Goal: Find specific page/section: Find specific page/section

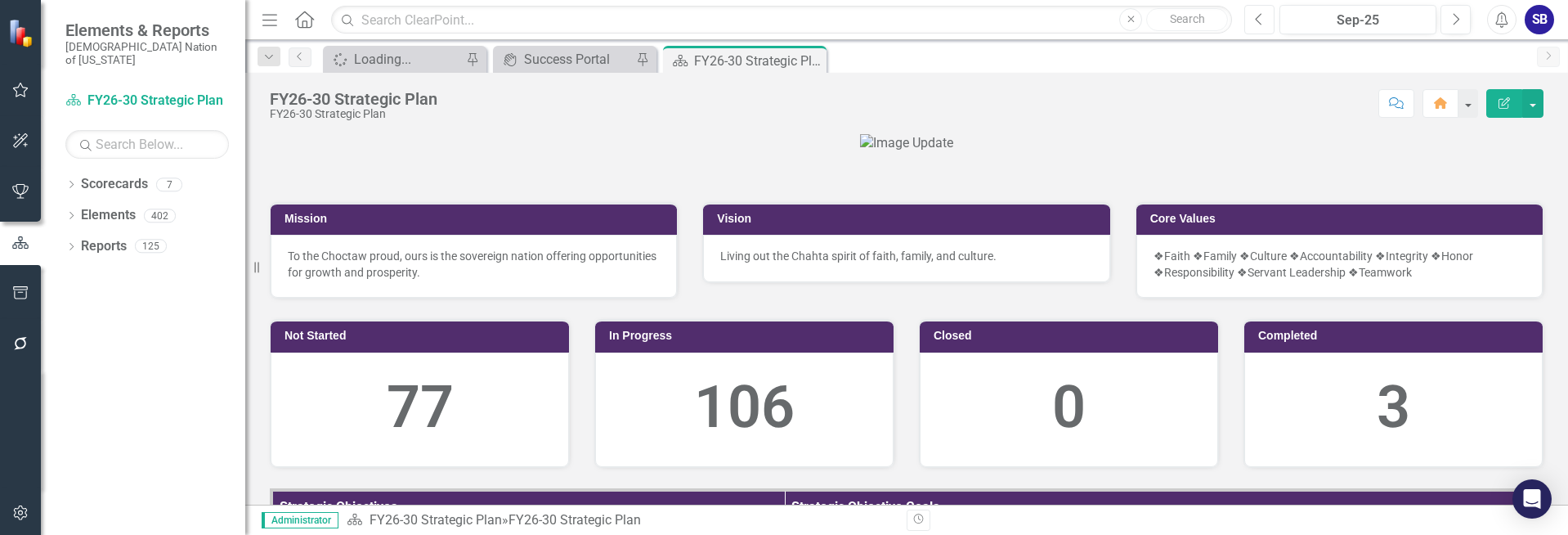
click at [1255, 18] on icon "Previous" at bounding box center [1259, 19] width 9 height 15
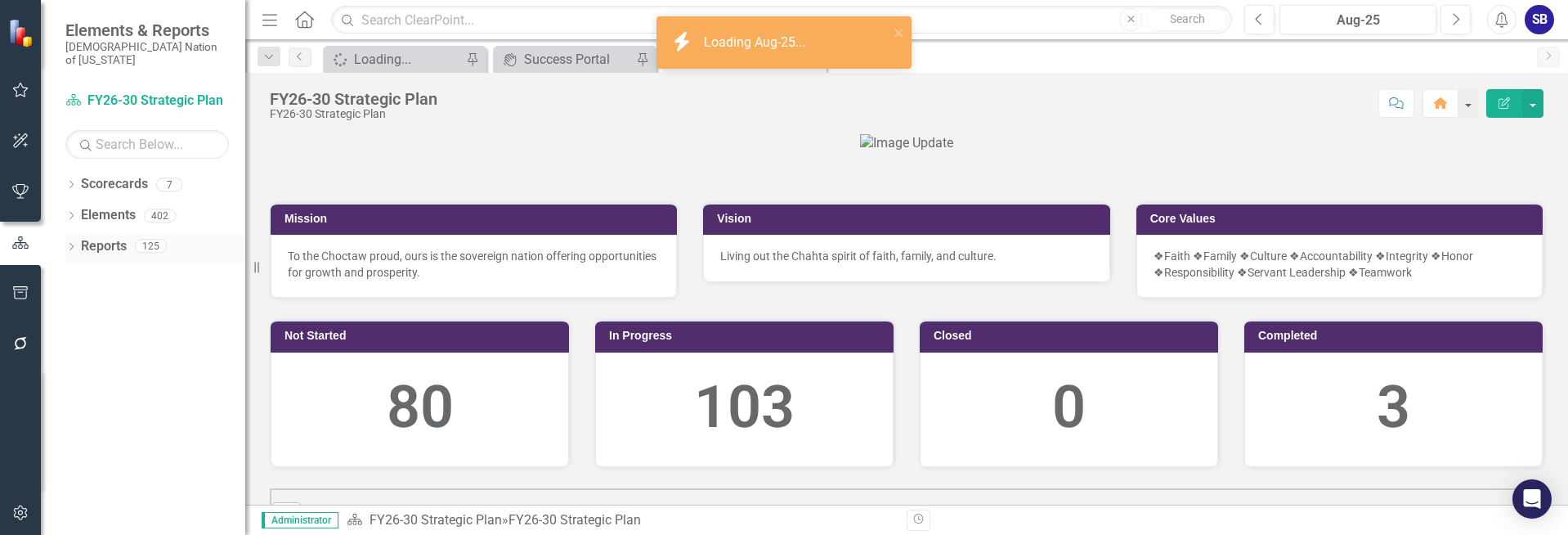
click at [93, 238] on link "Reports" at bounding box center [104, 246] width 46 height 18
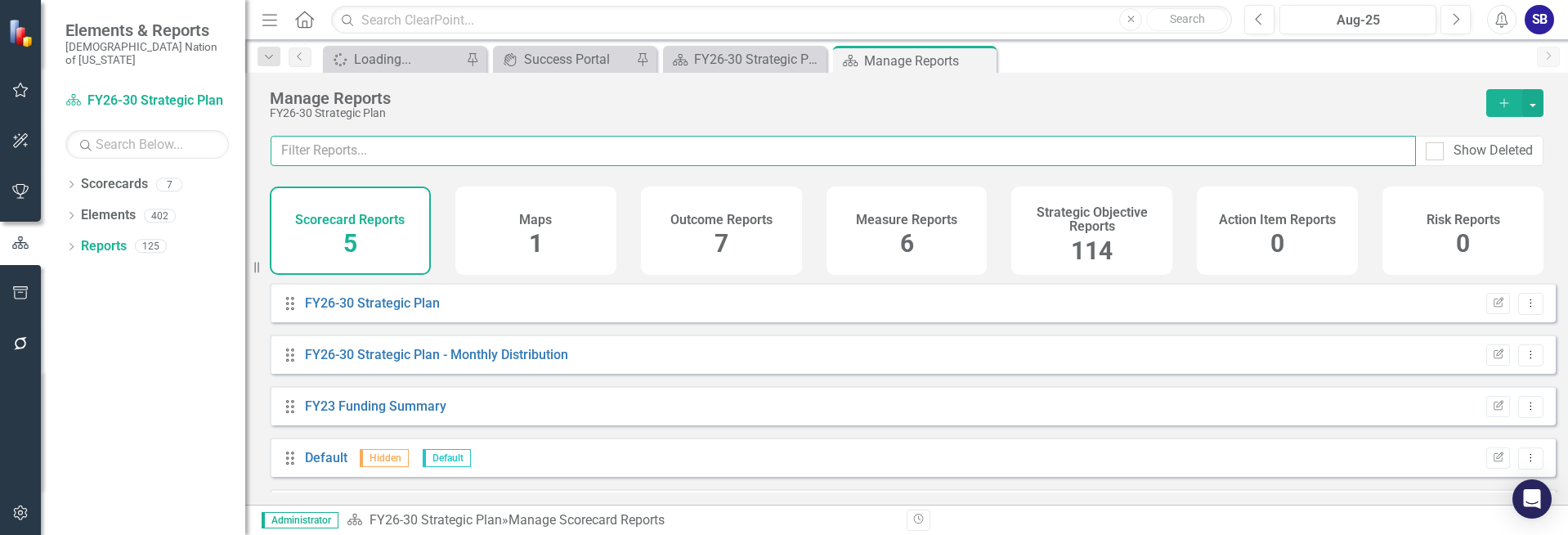
click at [513, 161] on input "text" at bounding box center [843, 150] width 1146 height 30
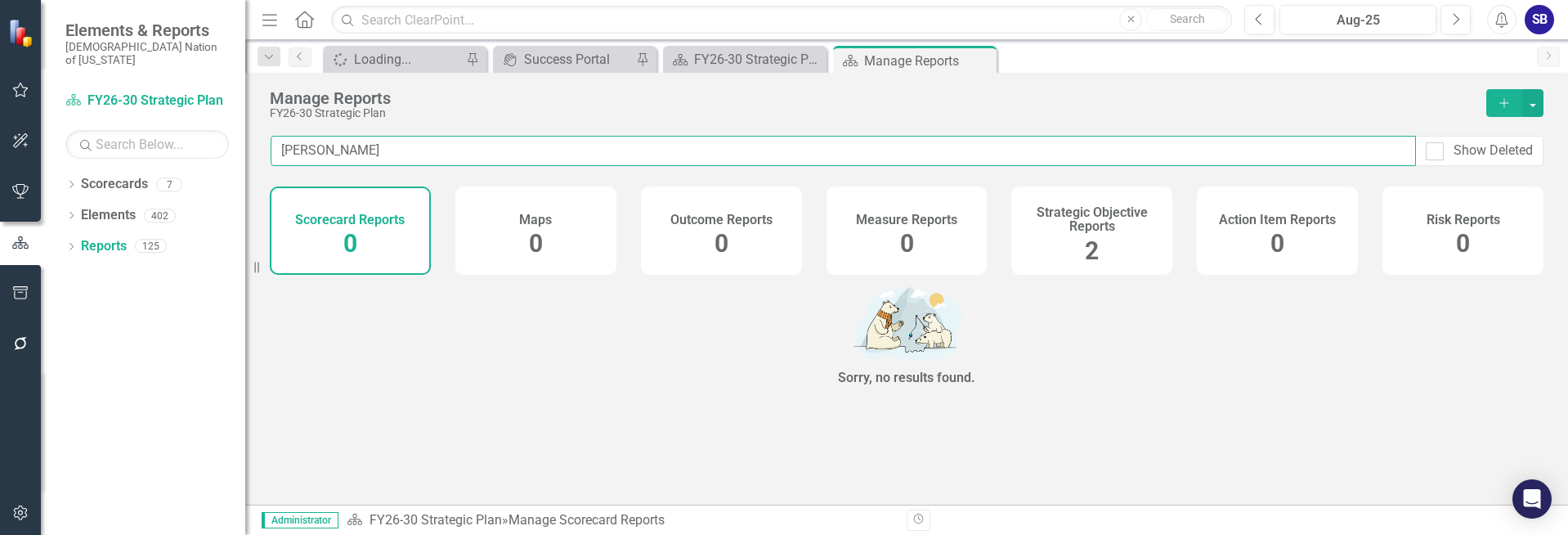
type input "mindi"
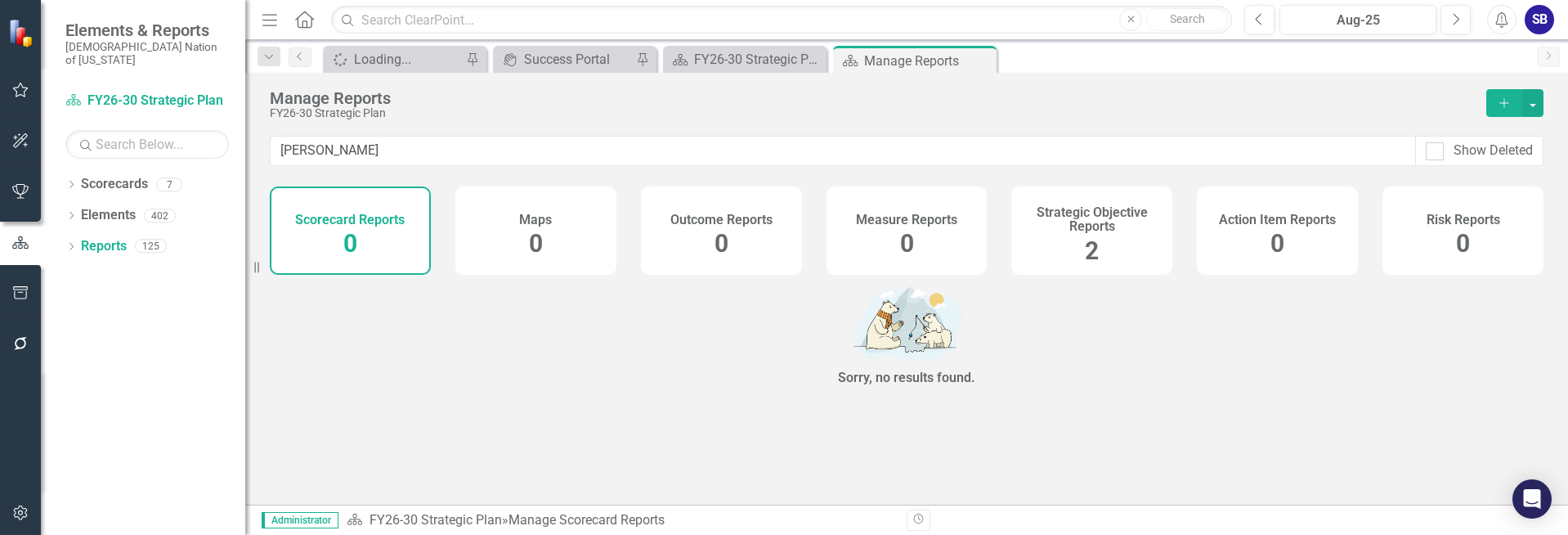
click at [1092, 258] on span "2" at bounding box center [1092, 251] width 14 height 29
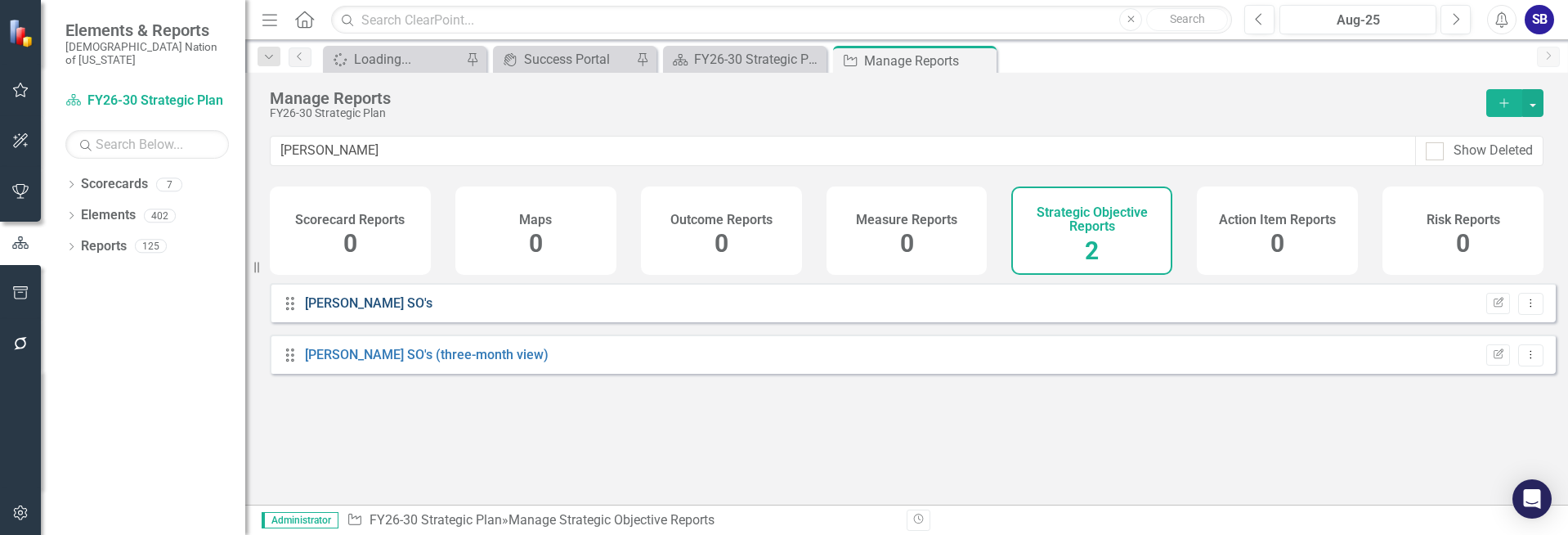
click at [344, 311] on link "[PERSON_NAME] SO's" at bounding box center [368, 304] width 128 height 16
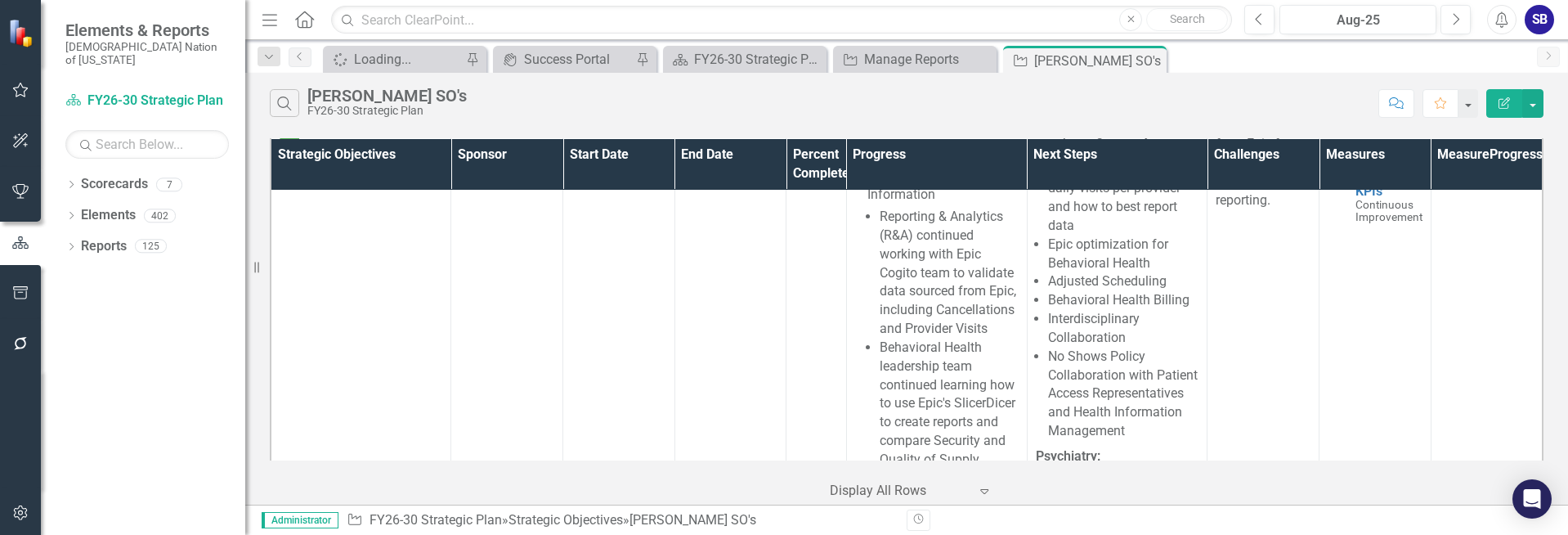
scroll to position [1555, 0]
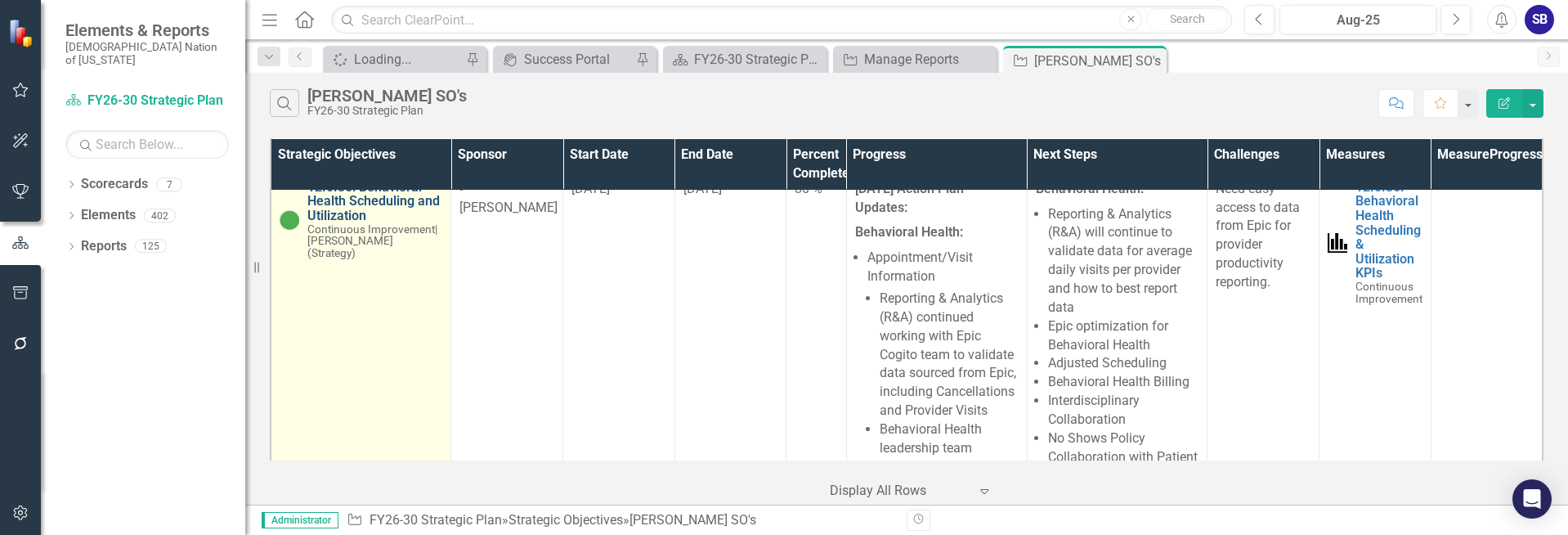
click at [406, 224] on link "12.0.36: Behavioral Health Scheduling and Utilization" at bounding box center [375, 202] width 135 height 43
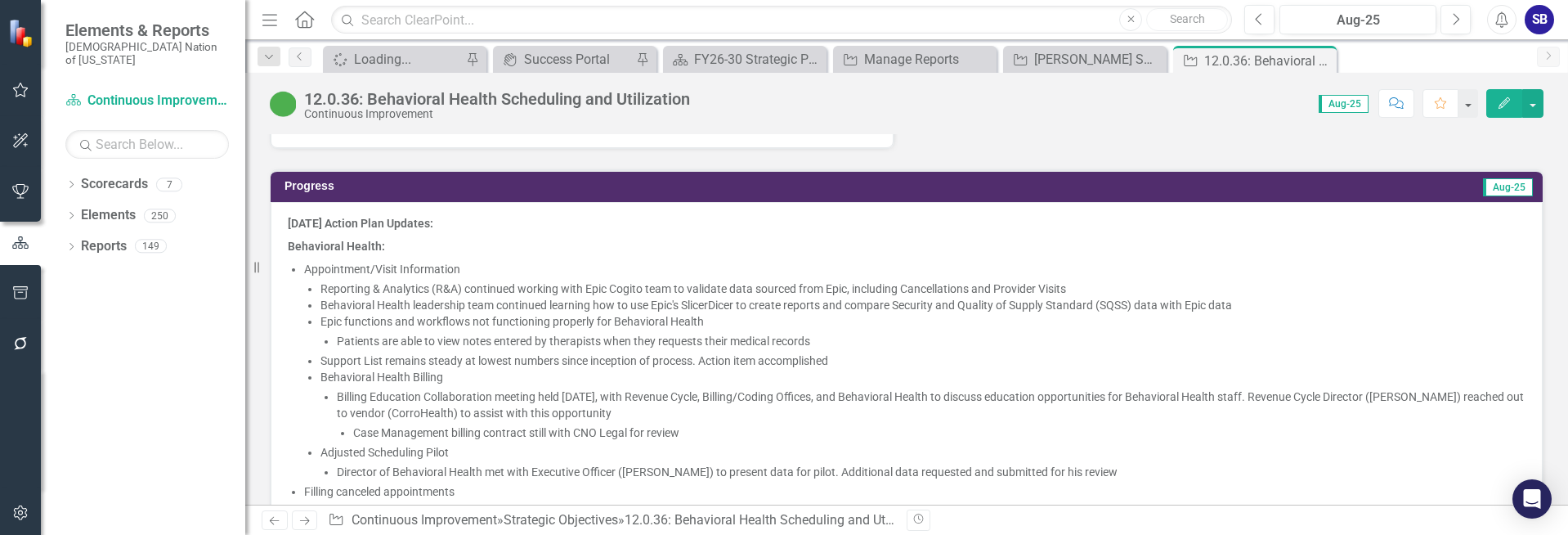
scroll to position [1391, 0]
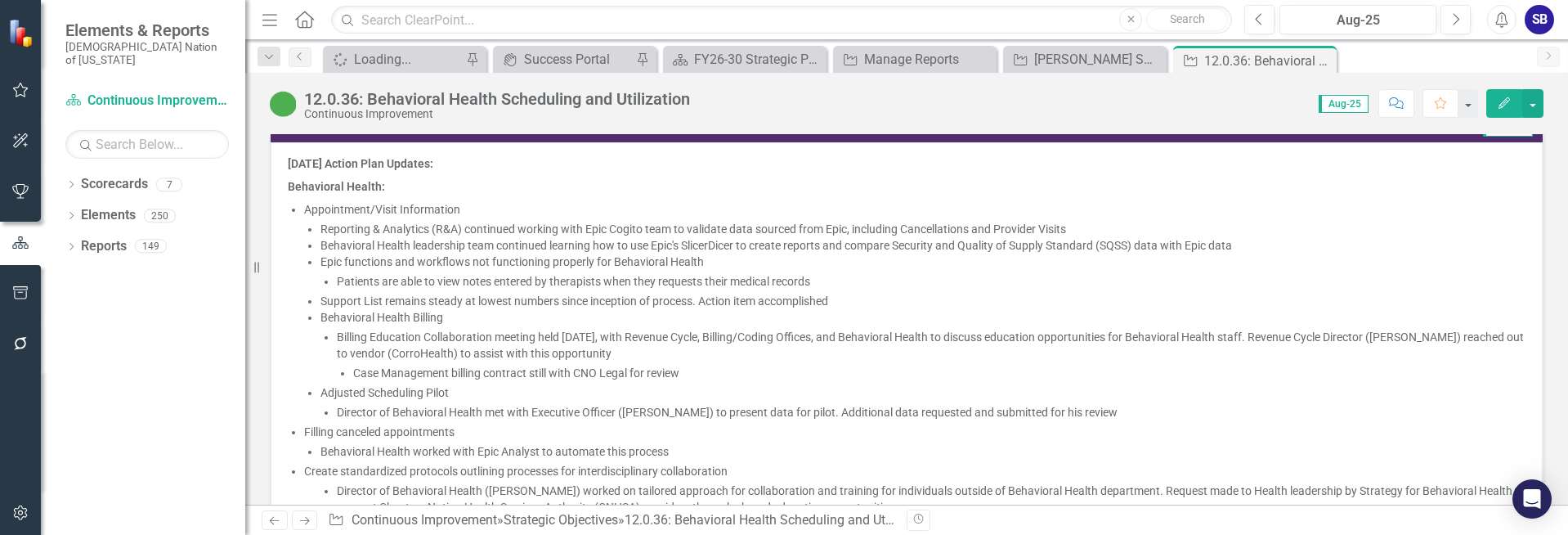
click at [558, 261] on li "Epic functions and workflows not functioning properly for Behavioral Health Pat…" at bounding box center [923, 271] width 1206 height 36
click at [693, 269] on li "Epic functions and workflows not functioning properly for Behavioral Health Pat…" at bounding box center [923, 271] width 1206 height 36
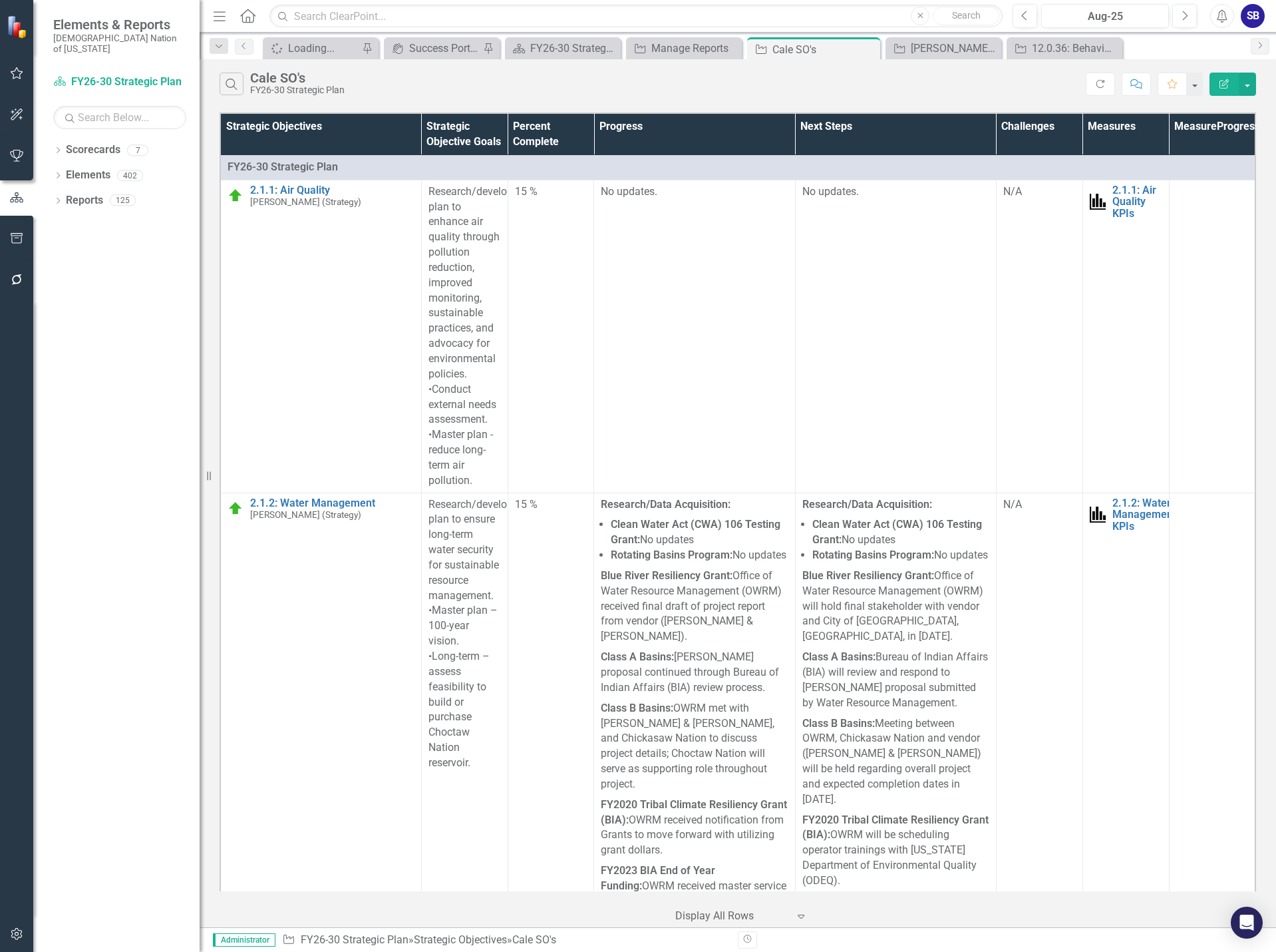
scroll to position [799, 0]
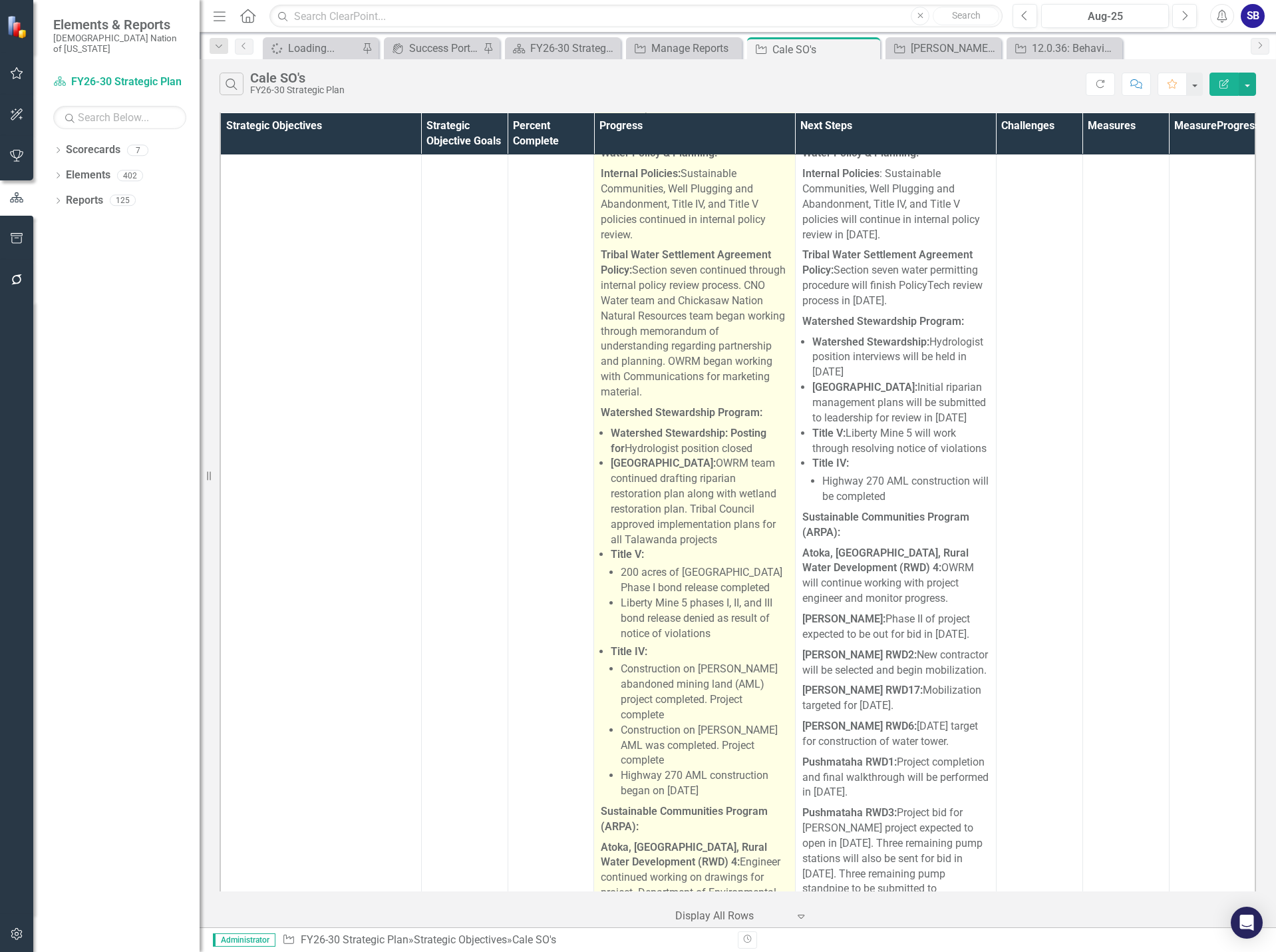
click at [726, 513] on li "Lake Talawanda: OWRM team continued drafting riparian restoration plan along wi…" at bounding box center [699, 501] width 177 height 91
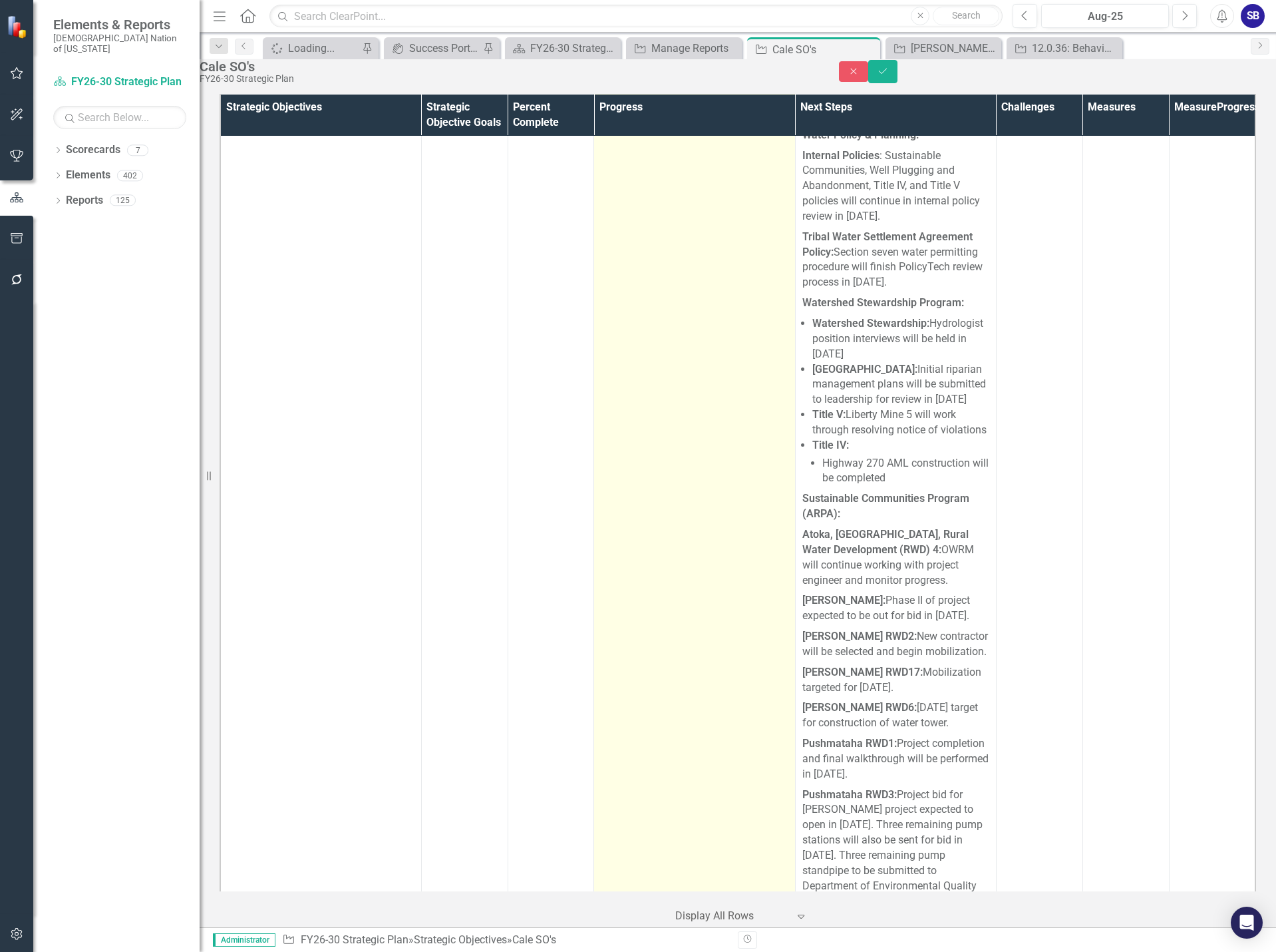
type textarea "<p><strong>Research/Data Acquisition:</strong></p> <ul> <li><strong>Clean Water…"
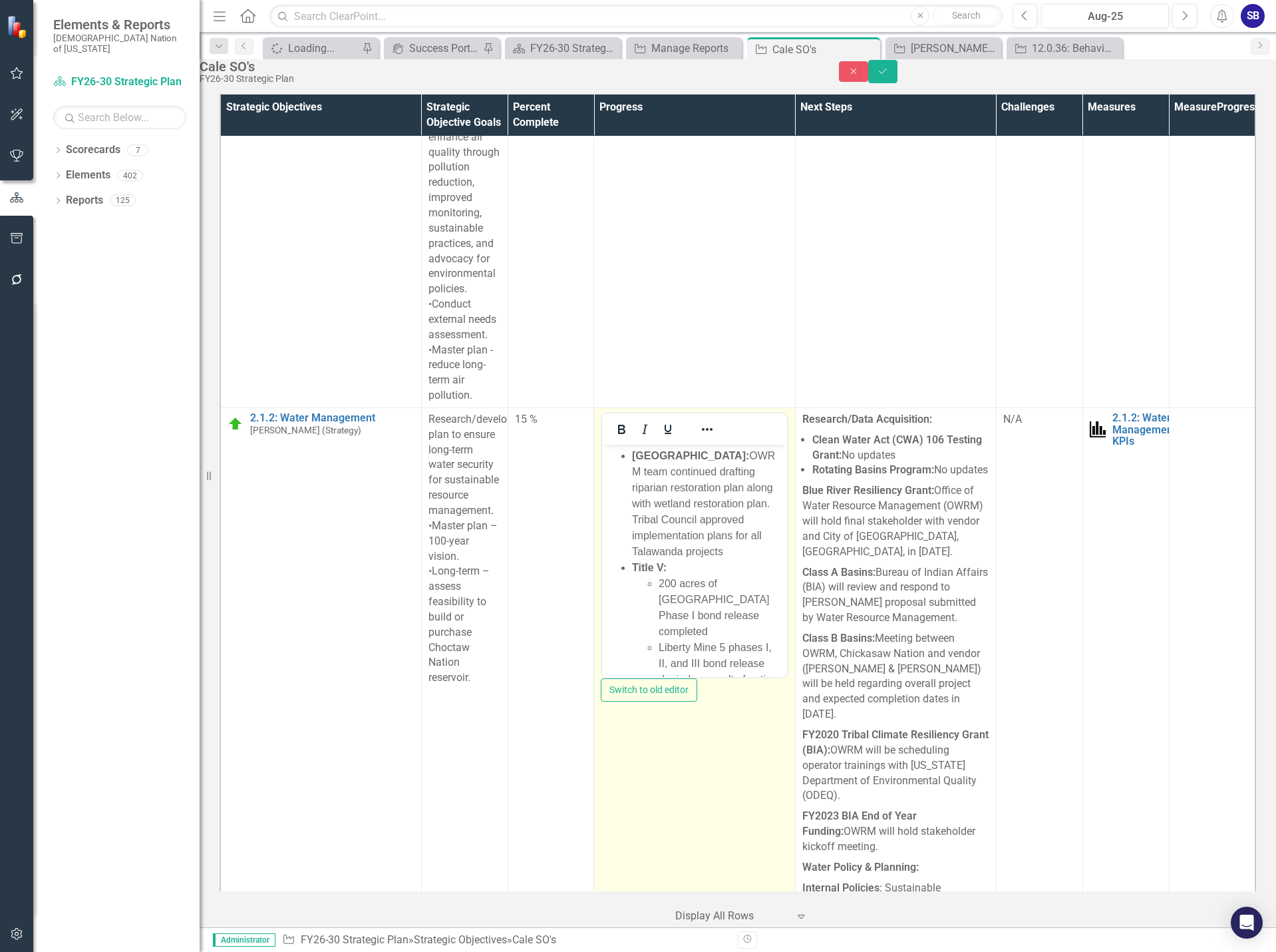
scroll to position [932, 0]
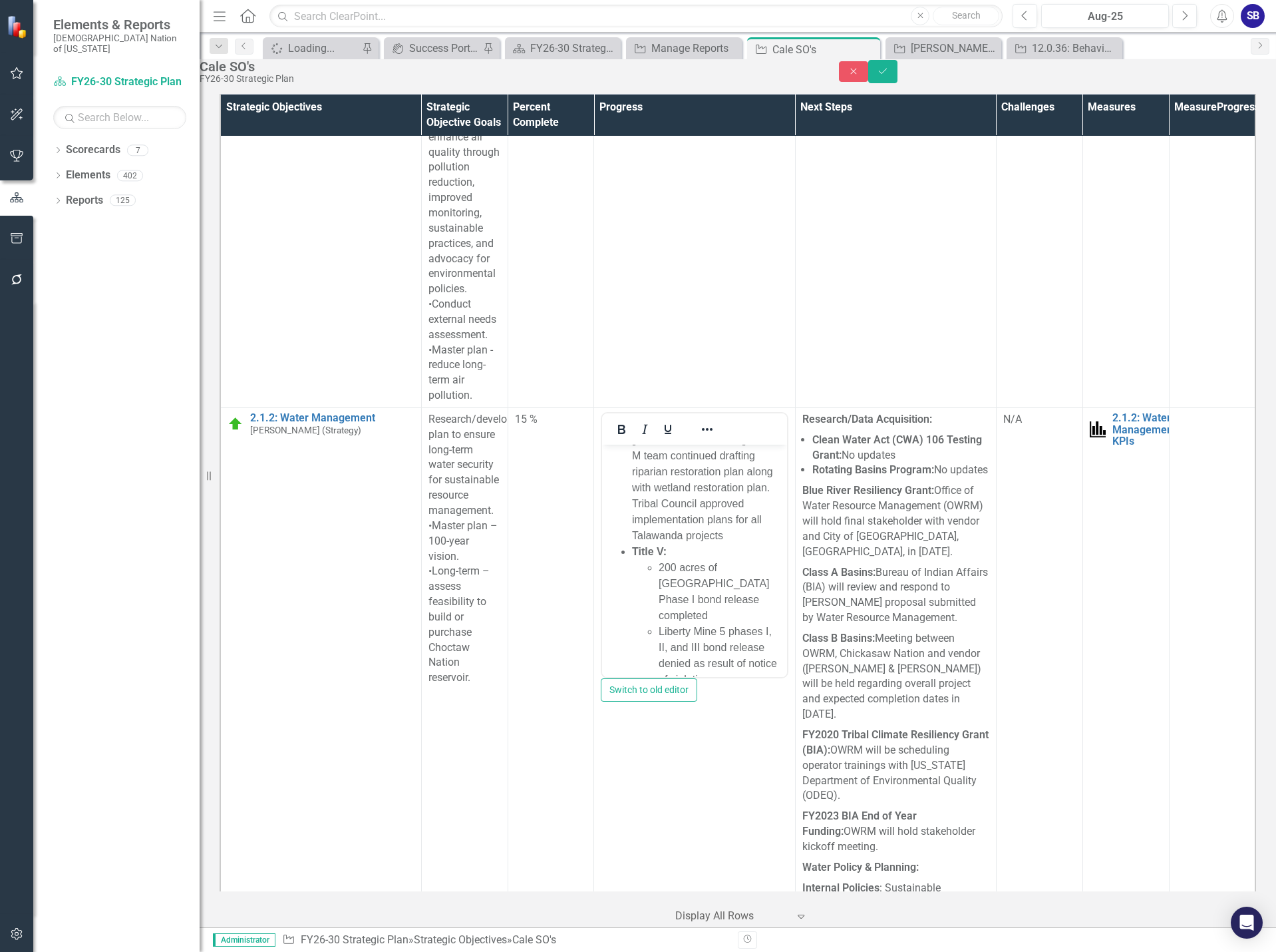
click at [692, 489] on li "Lake Talawanda: OWRM team continued drafting riparian restoration plan along wi…" at bounding box center [707, 487] width 151 height 112
drag, startPoint x: 721, startPoint y: 455, endPoint x: 744, endPoint y: 567, distance: 114.3
click at [744, 543] on li "Lake Talawanda: OWRM team continued drafting riparian restoration plan along wi…" at bounding box center [707, 487] width 151 height 112
copy li "OWRM team continued drafting riparian restoration plan along with wetland resto…"
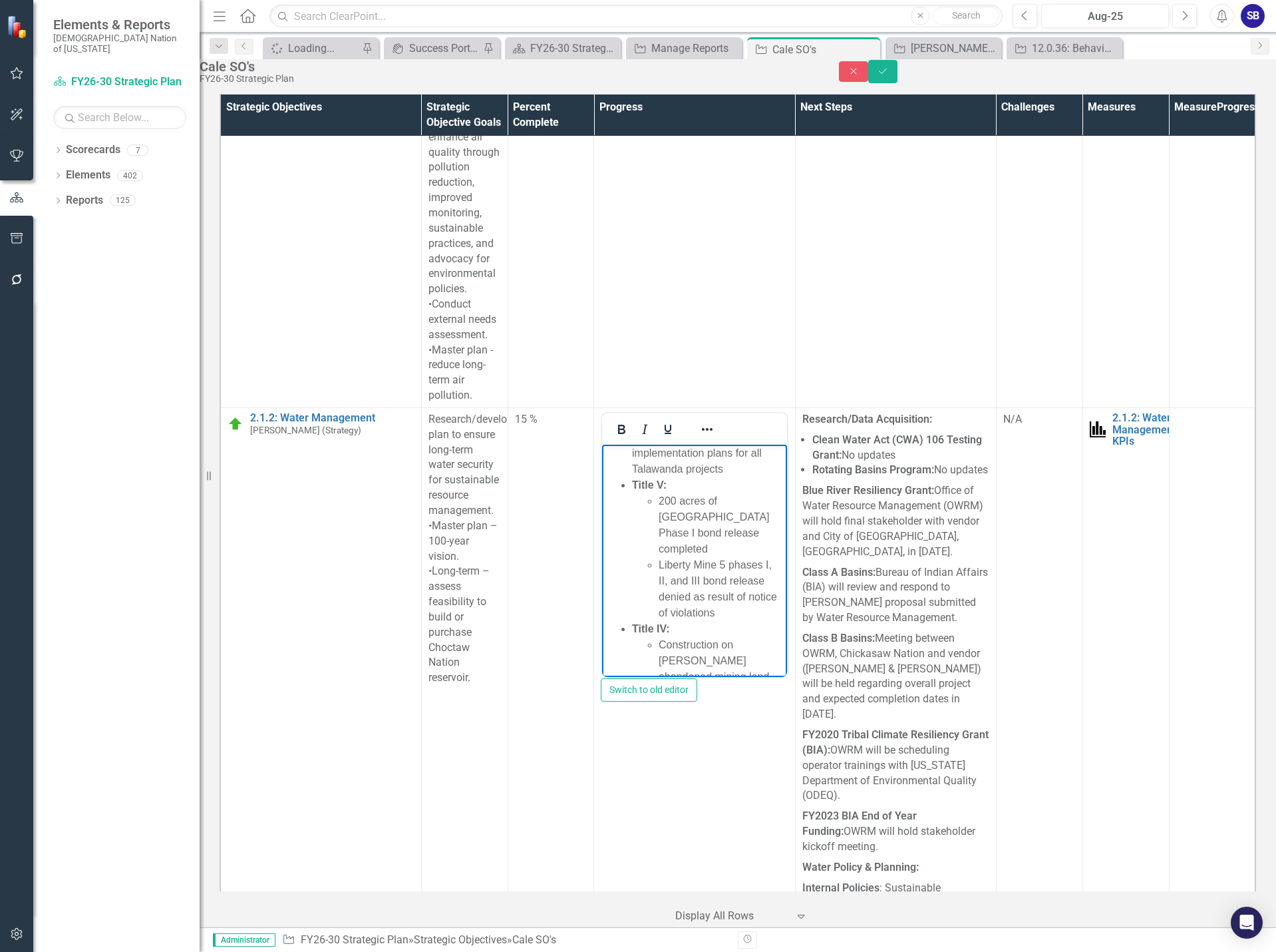
click at [725, 606] on li "Liberty Mine 5 phases I, II, and III bond release denied as result of notice of…" at bounding box center [721, 588] width 125 height 64
click at [706, 581] on li "Construction on [PERSON_NAME] AML was completed. Project complete" at bounding box center [721, 548] width 125 height 64
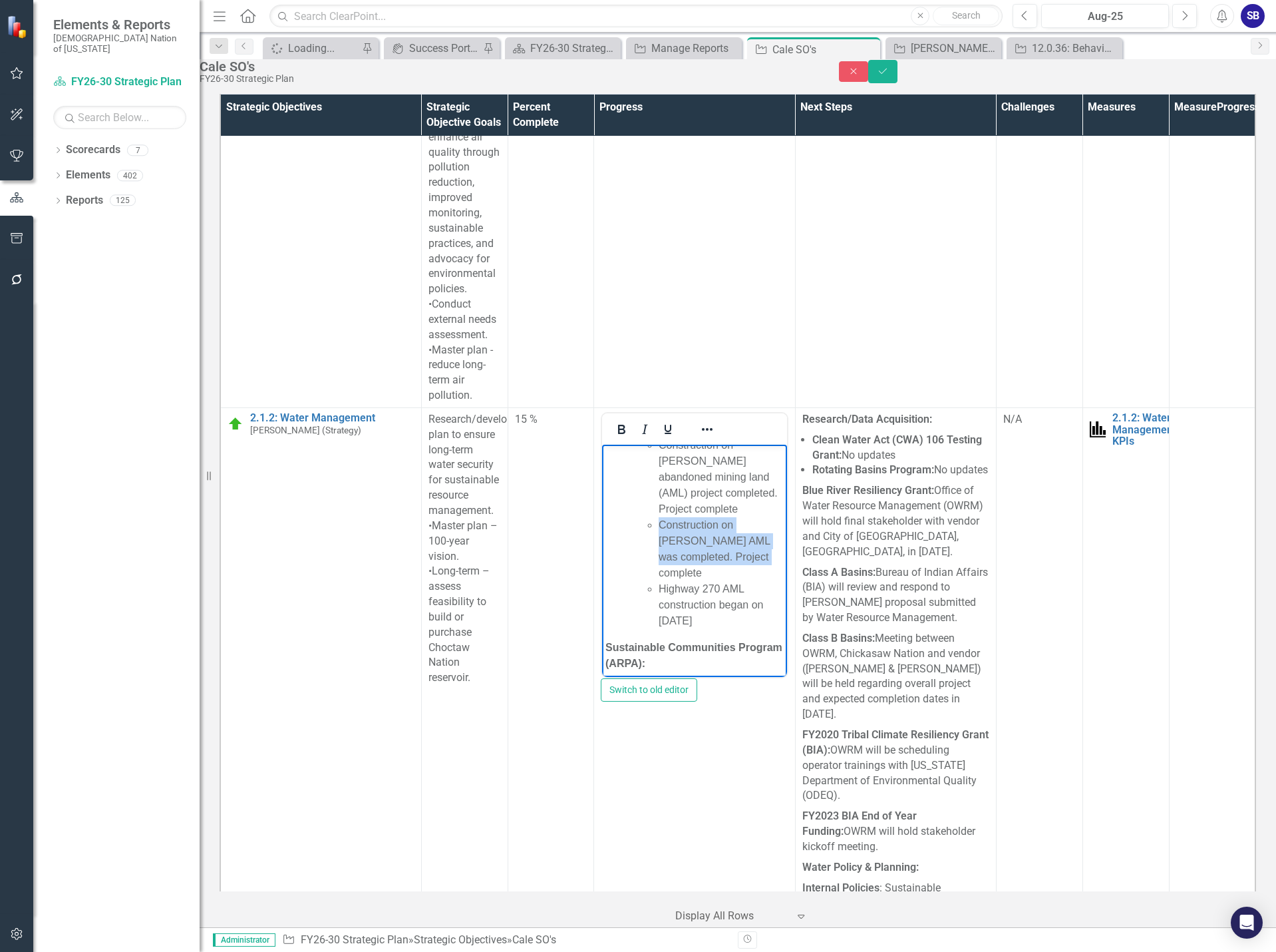
drag, startPoint x: 661, startPoint y: 573, endPoint x: 746, endPoint y: 598, distance: 88.6
click at [746, 581] on li "Construction on [PERSON_NAME] AML was completed. Project complete" at bounding box center [721, 548] width 125 height 64
copy li "Construction on [PERSON_NAME] AML was completed. Project complete"
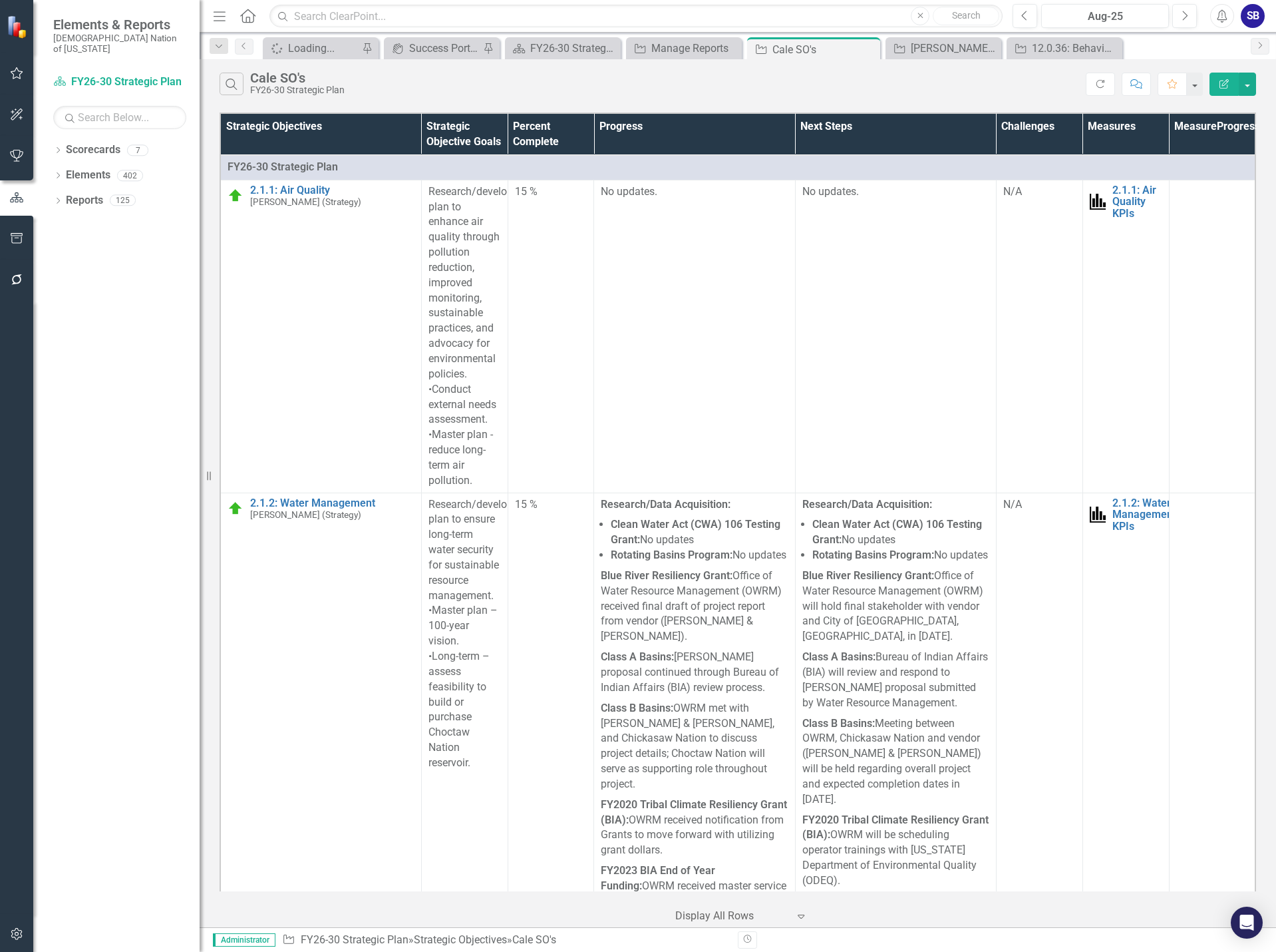
scroll to position [2196, 0]
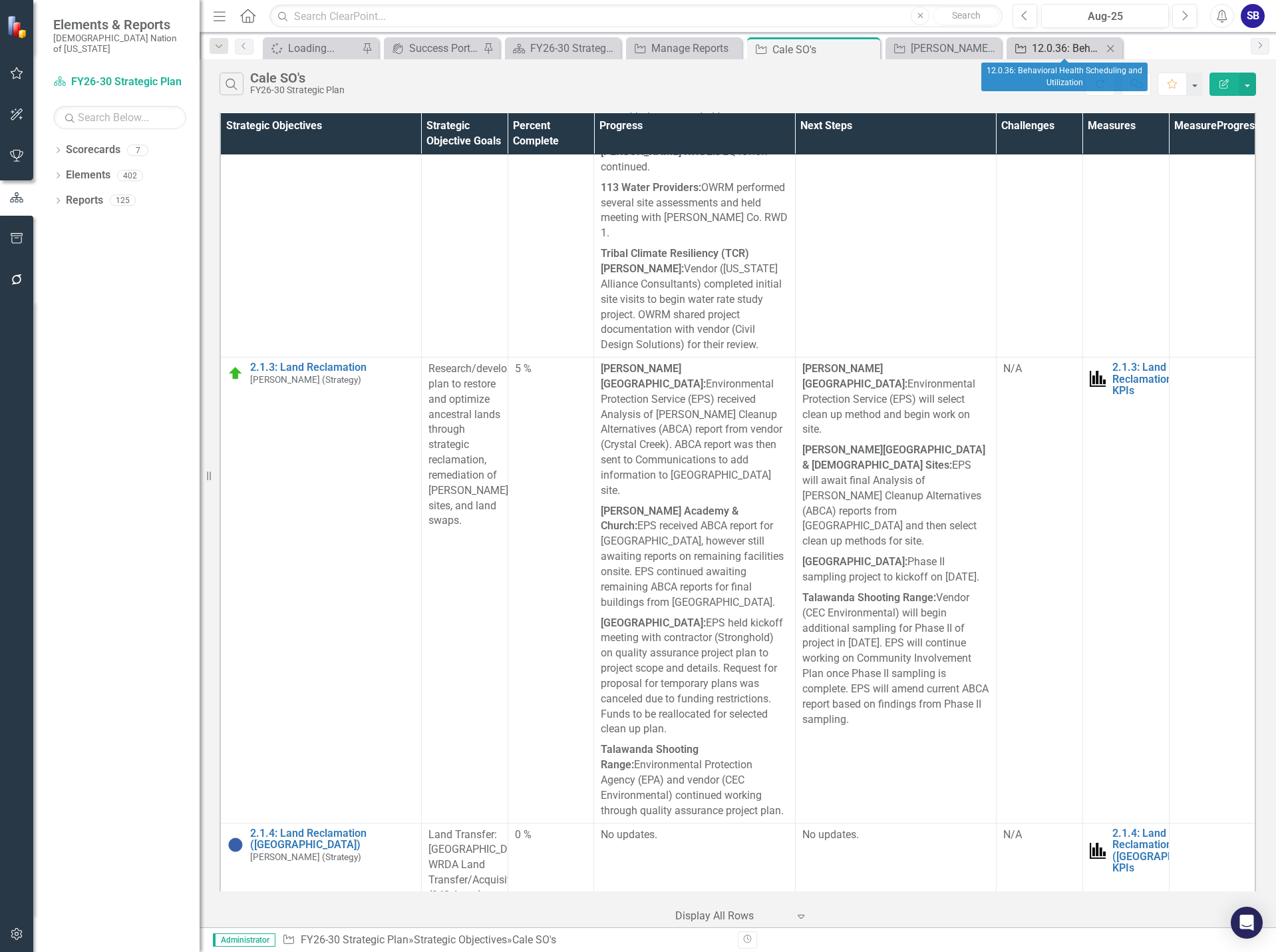
click at [1079, 50] on div "12.0.36: Behavioral Health Scheduling and Utilization" at bounding box center [1067, 48] width 71 height 16
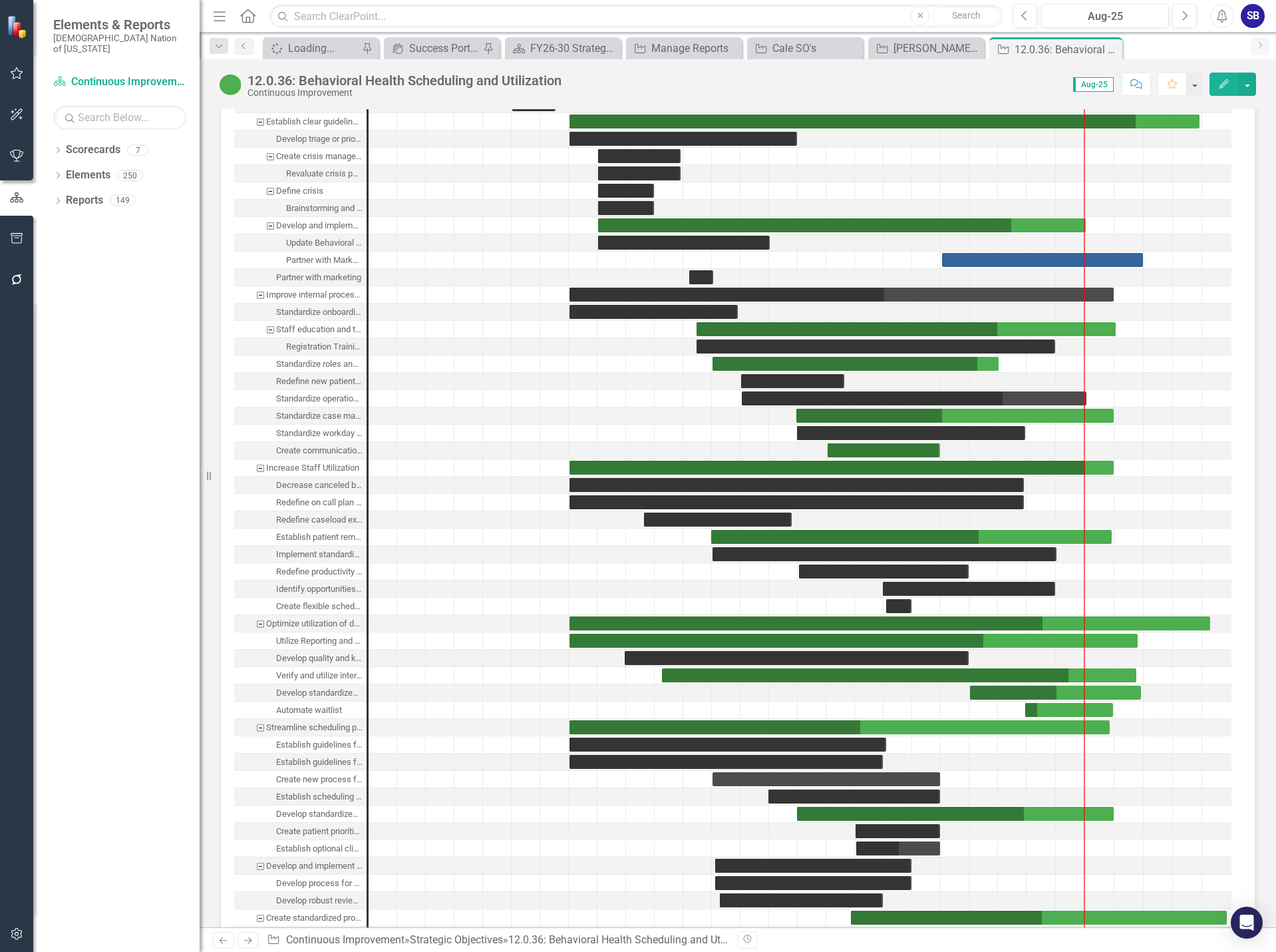
scroll to position [2771, 0]
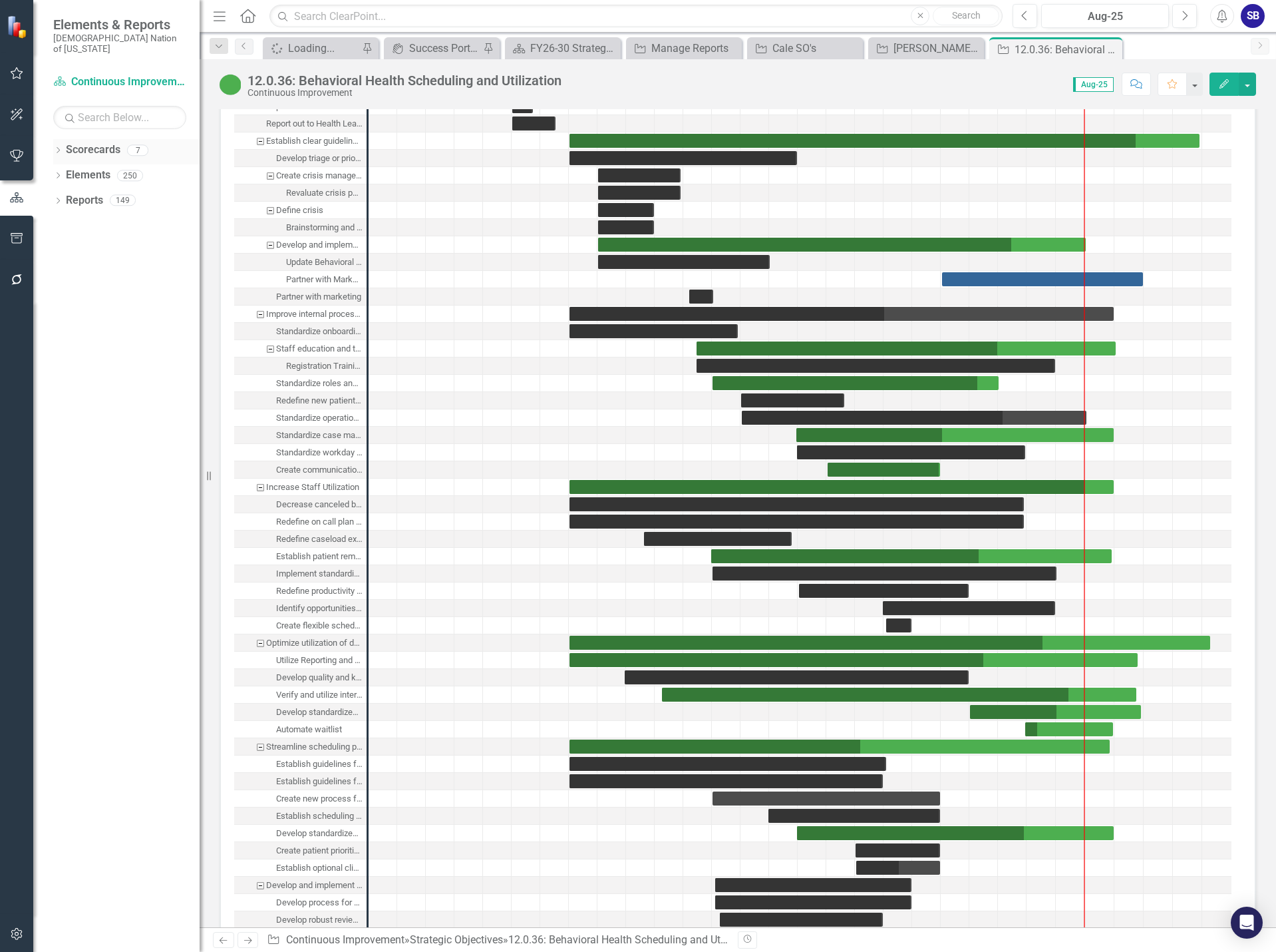
click at [98, 142] on link "Scorecards" at bounding box center [93, 150] width 54 height 15
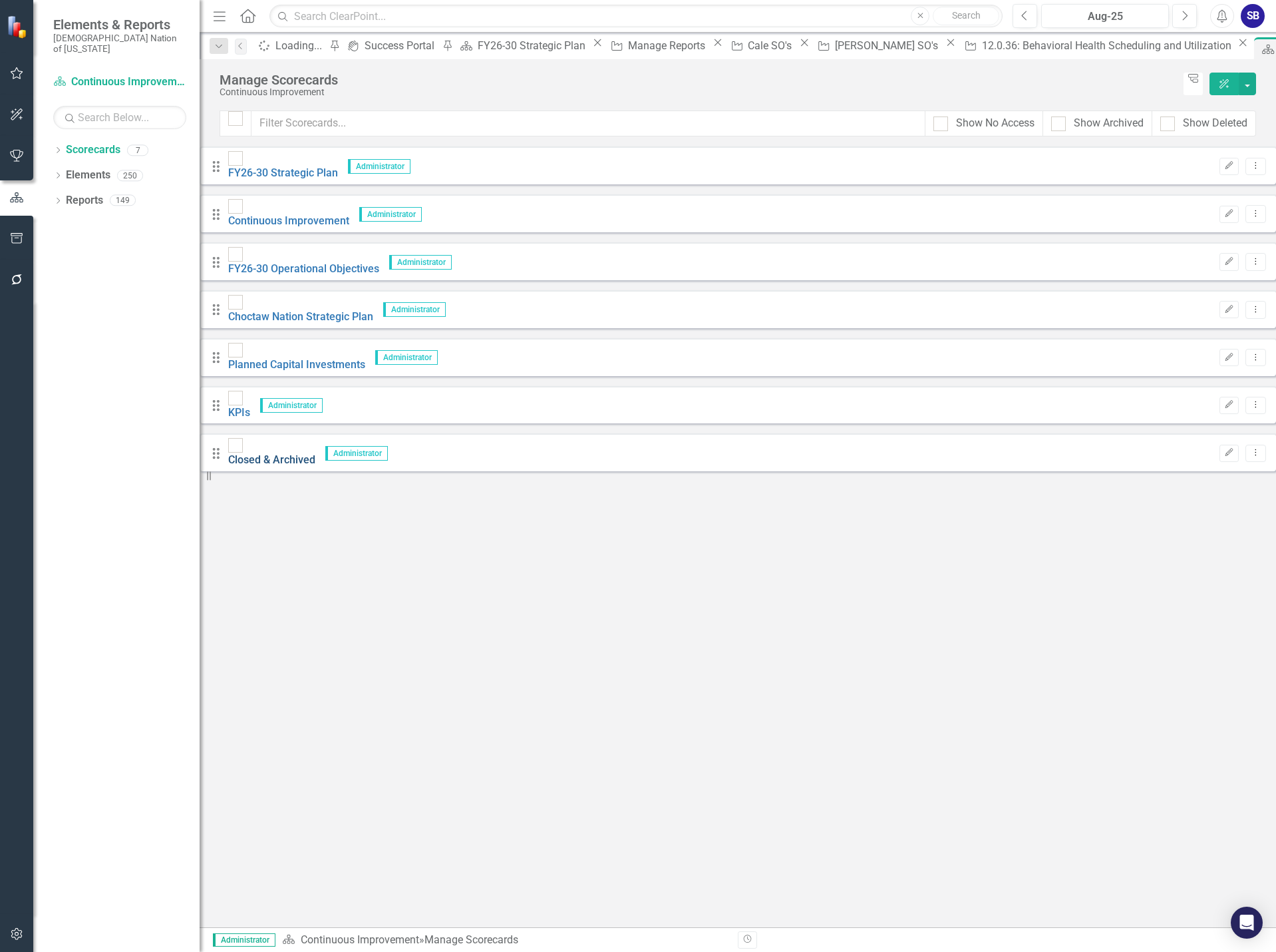
click at [307, 453] on link "Closed & Archived" at bounding box center [272, 460] width 87 height 13
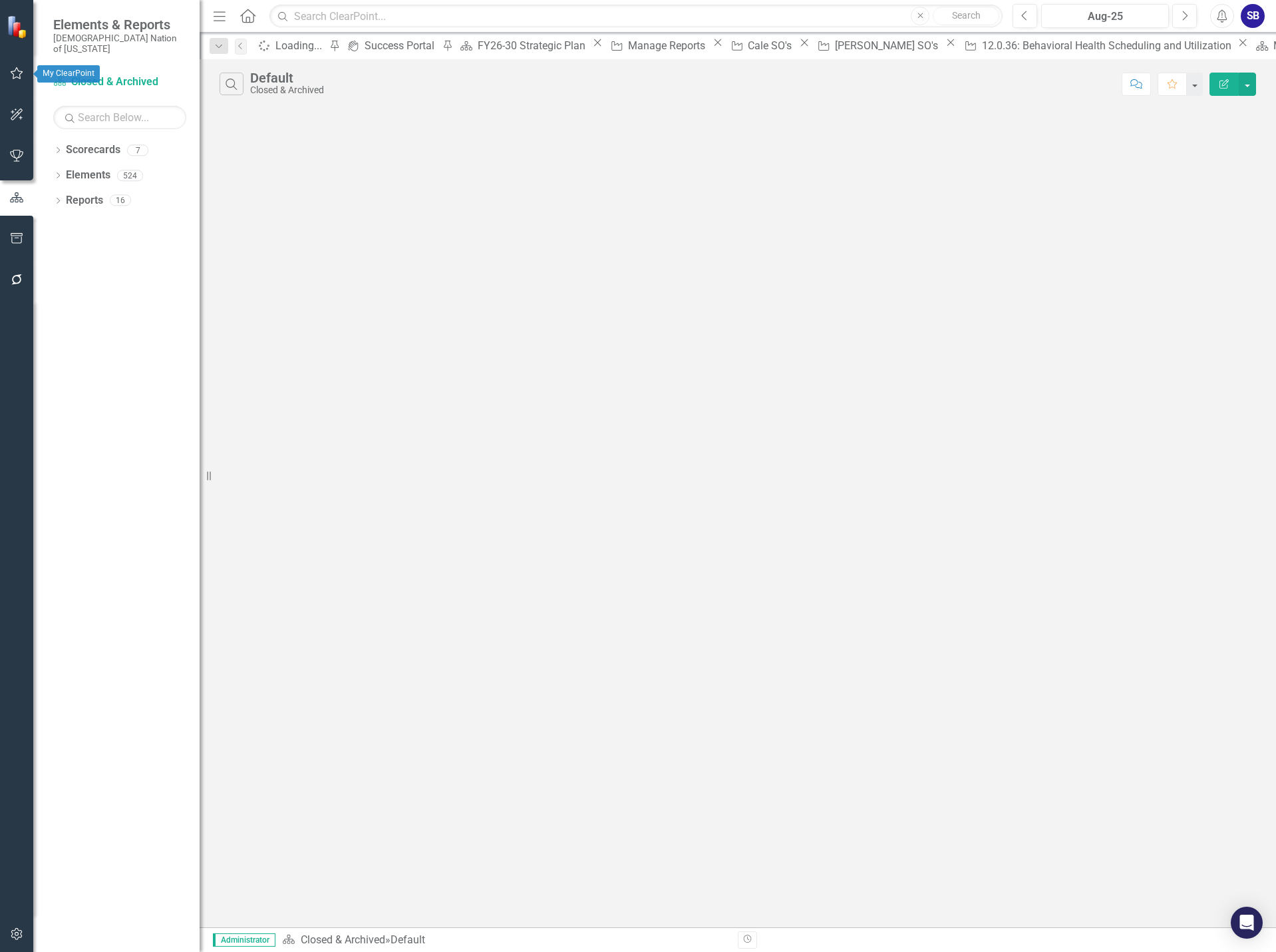
click at [21, 77] on icon "button" at bounding box center [17, 73] width 14 height 11
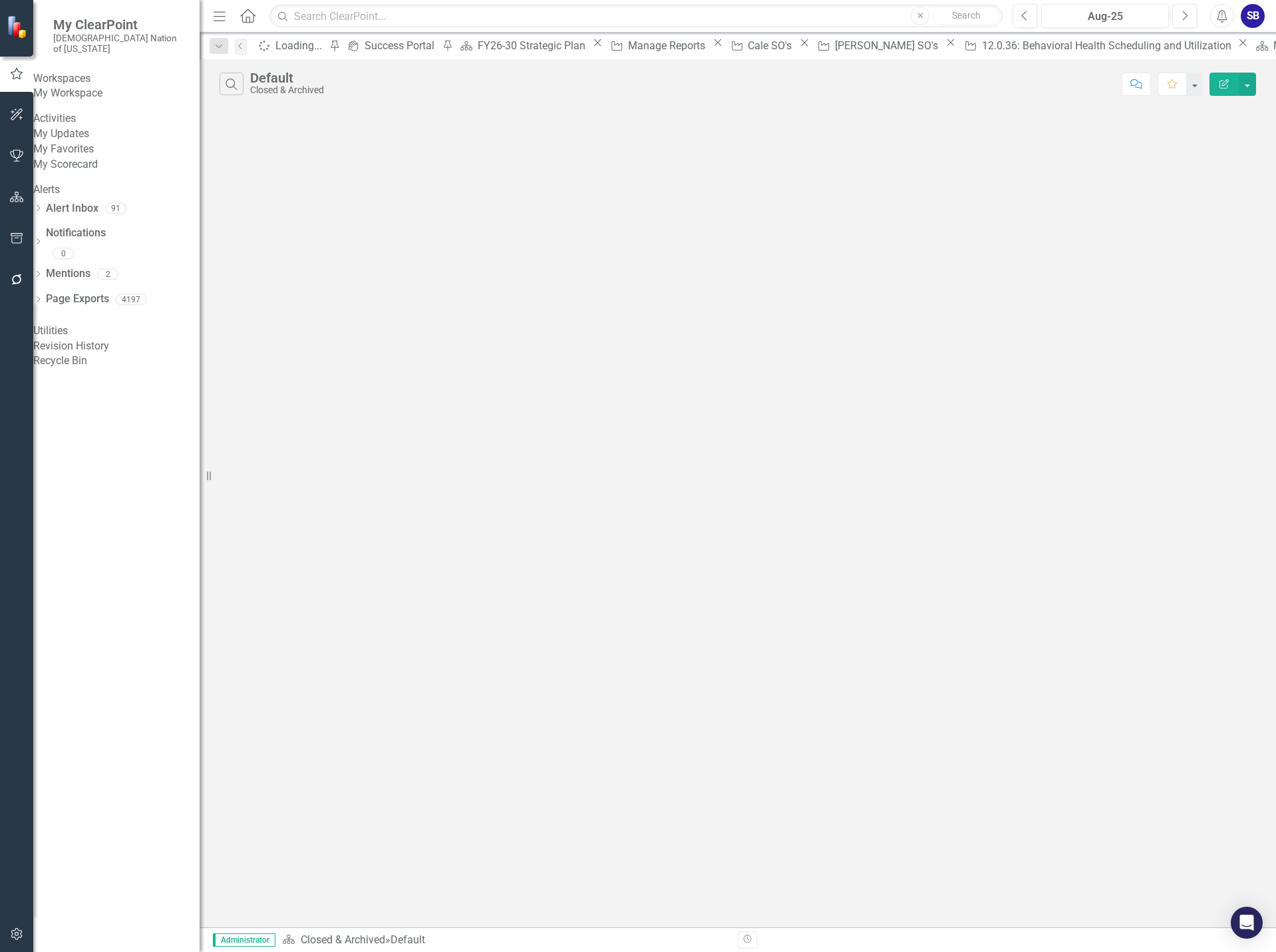
click at [88, 157] on link "My Favorites" at bounding box center [116, 149] width 166 height 15
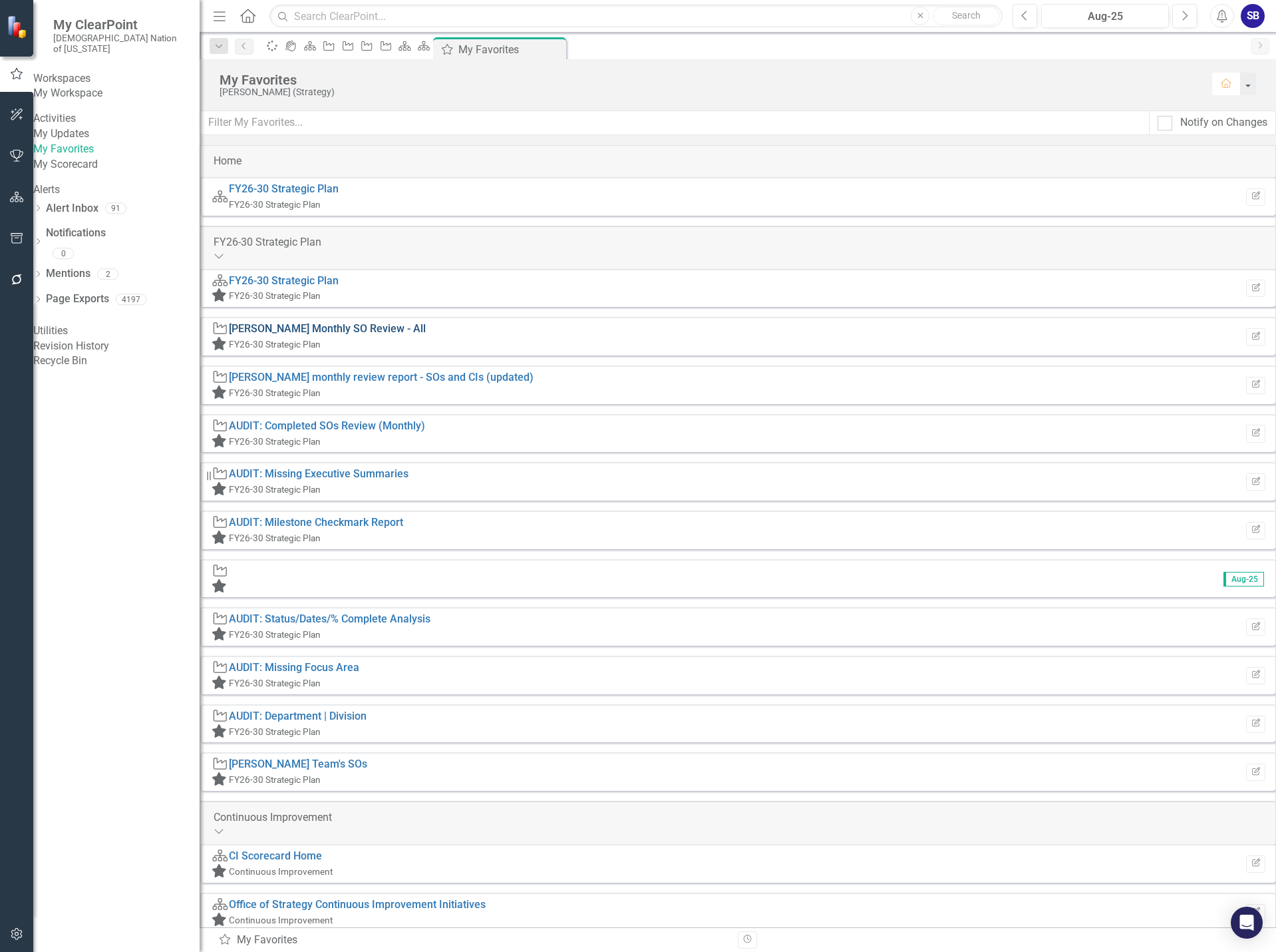
click at [381, 334] on link "[PERSON_NAME] Monthly SO Review - All" at bounding box center [327, 329] width 197 height 13
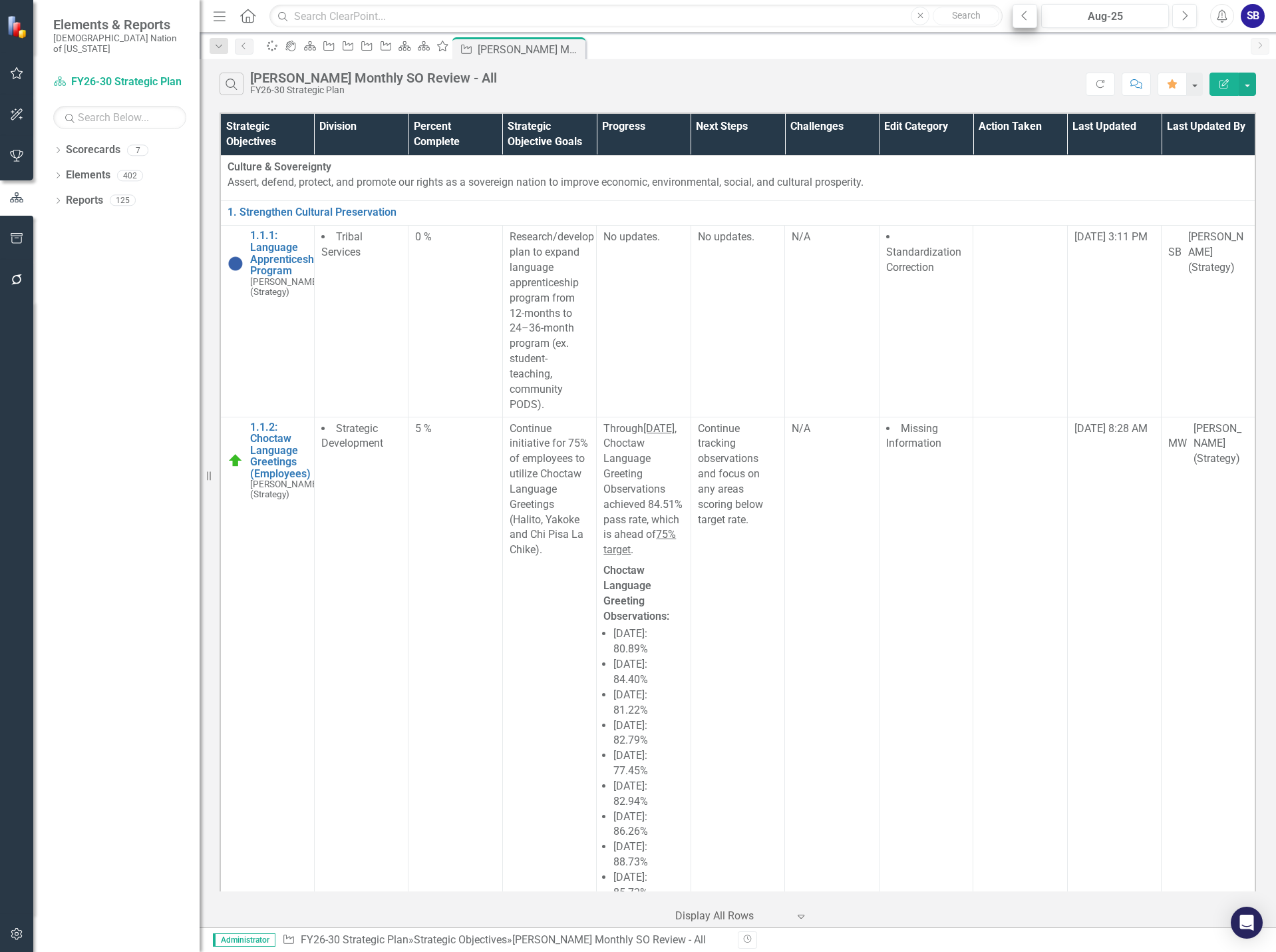
scroll to position [7086, 0]
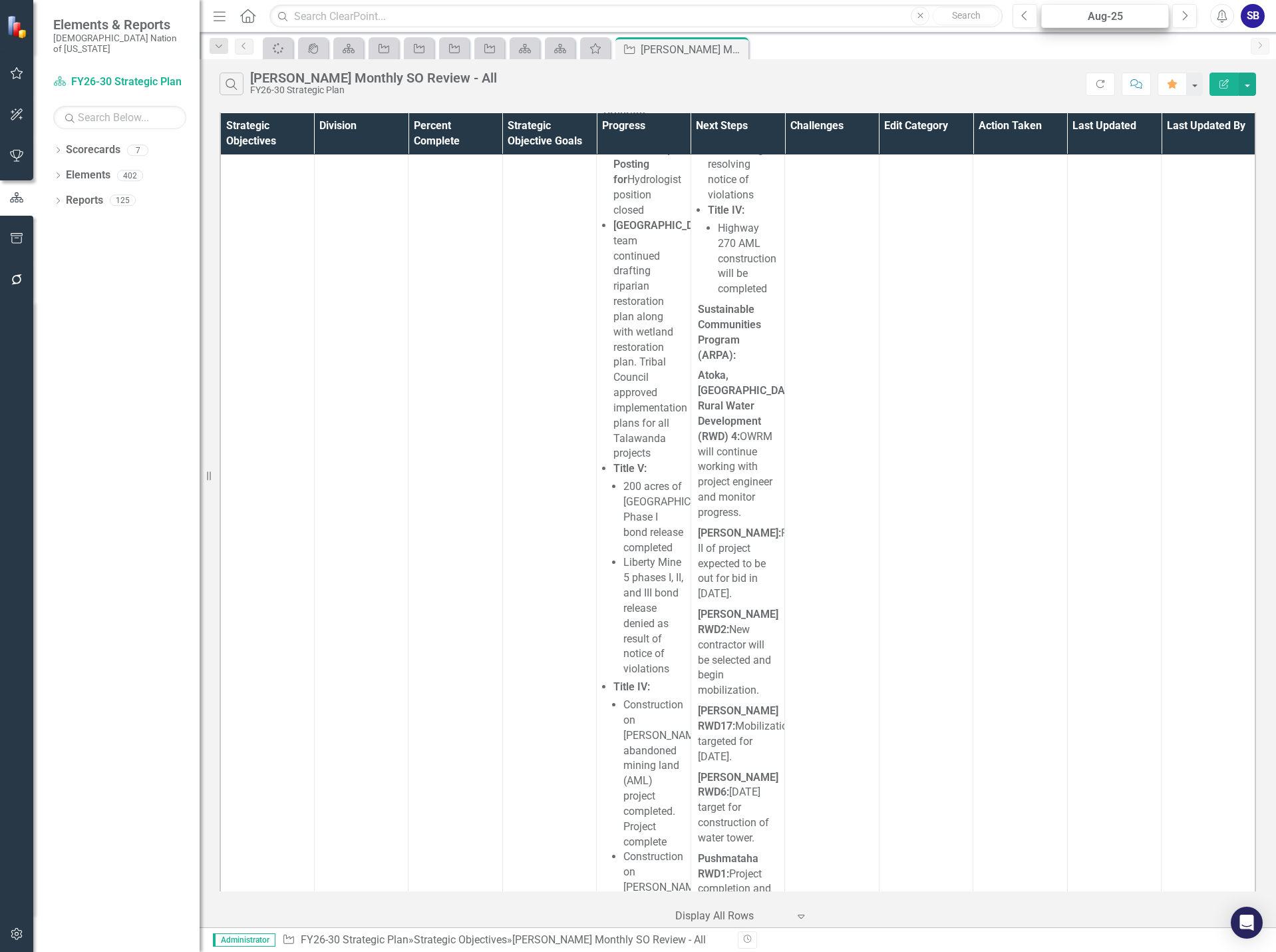
scroll to position [12166, 0]
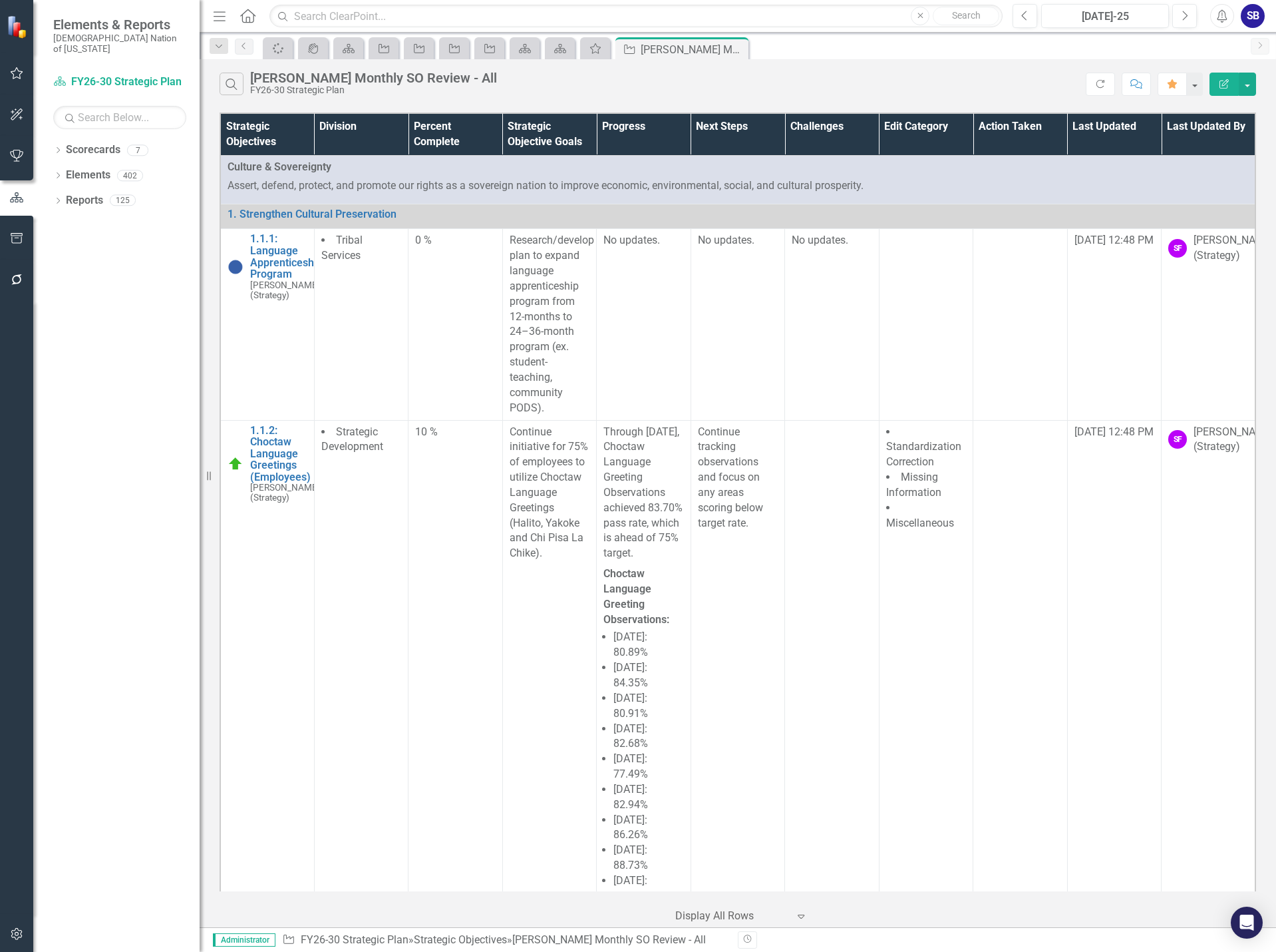
scroll to position [4707, 0]
